Goal: Information Seeking & Learning: Learn about a topic

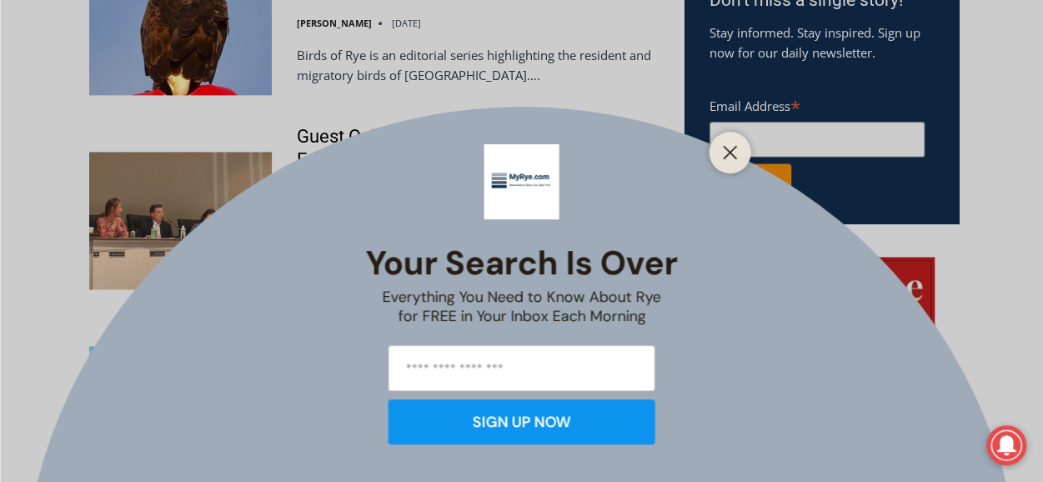
scroll to position [1138, 0]
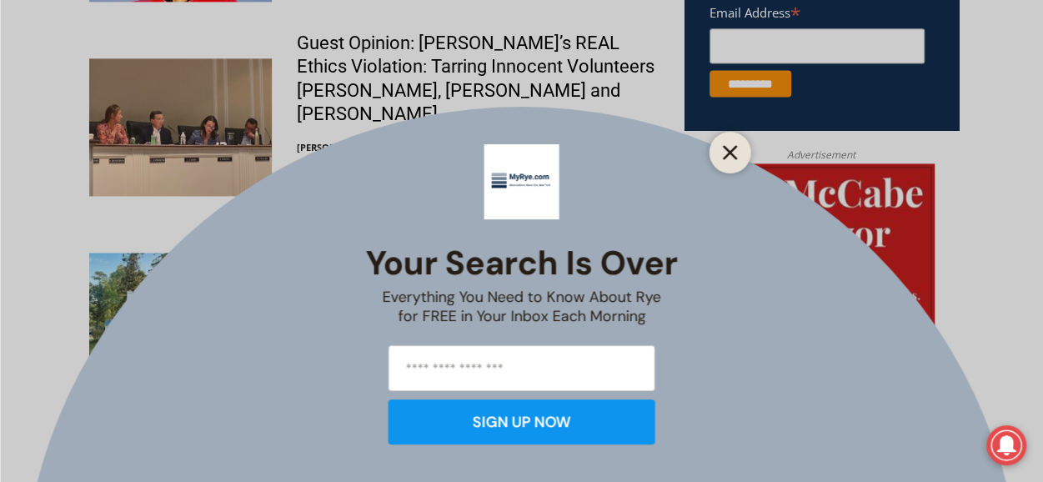
click at [726, 148] on line "Close" at bounding box center [730, 153] width 12 height 12
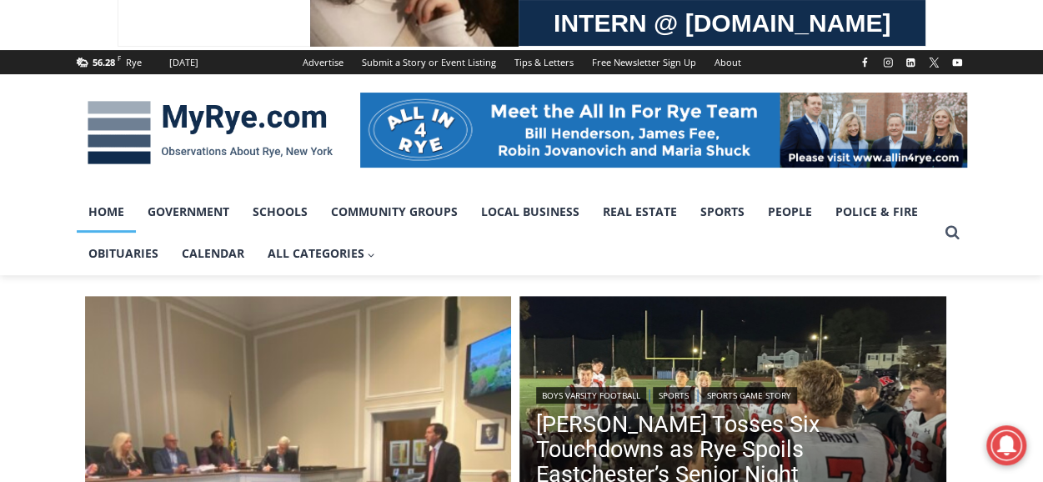
scroll to position [137, 0]
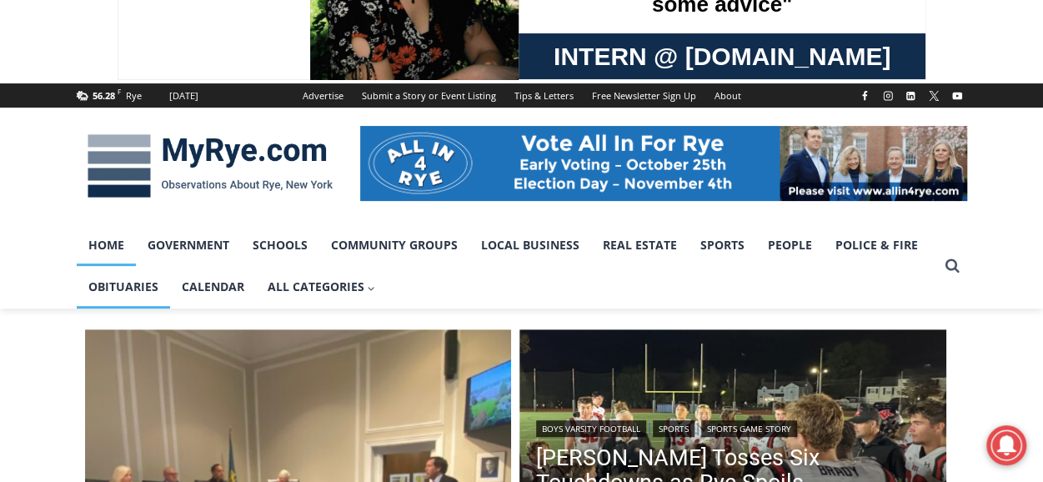
click at [116, 285] on link "Obituaries" at bounding box center [123, 287] width 93 height 42
